Goal: Transaction & Acquisition: Purchase product/service

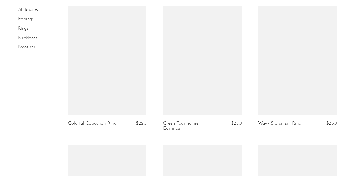
scroll to position [1177, 0]
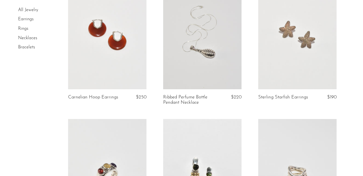
click at [179, 85] on link at bounding box center [202, 35] width 78 height 110
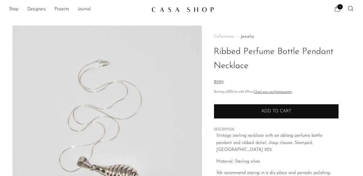
click at [250, 108] on button "Add to cart" at bounding box center [276, 111] width 125 height 14
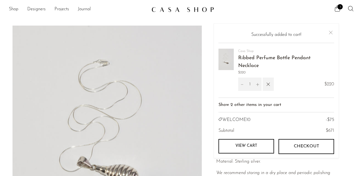
click at [197, 78] on img at bounding box center [107, 130] width 189 height 209
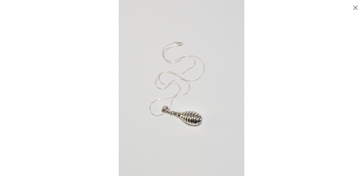
click at [357, 7] on button "Close" at bounding box center [356, 8] width 10 height 10
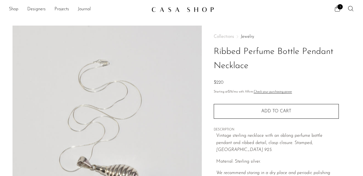
click at [271, 92] on link "Check your purchasing power" at bounding box center [273, 91] width 38 height 3
